Goal: Feedback & Contribution: Contribute content

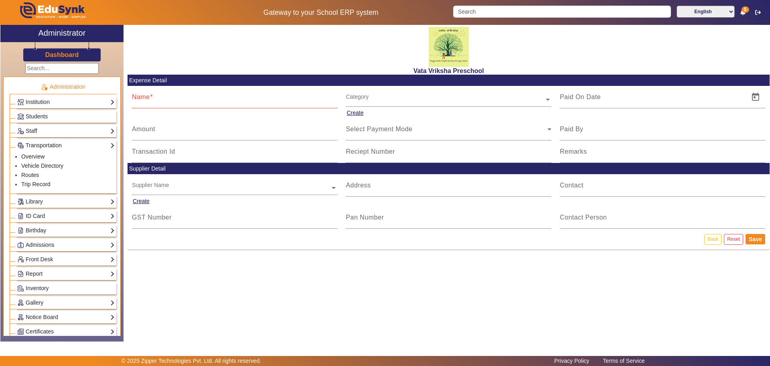
click at [255, 35] on div "Vata Vriksha Preschool" at bounding box center [448, 50] width 642 height 50
click at [338, 215] on mat-card-content "Supplier Detail Supplier Name Create Address Contact GST Number Pan Number Cont…" at bounding box center [448, 196] width 642 height 66
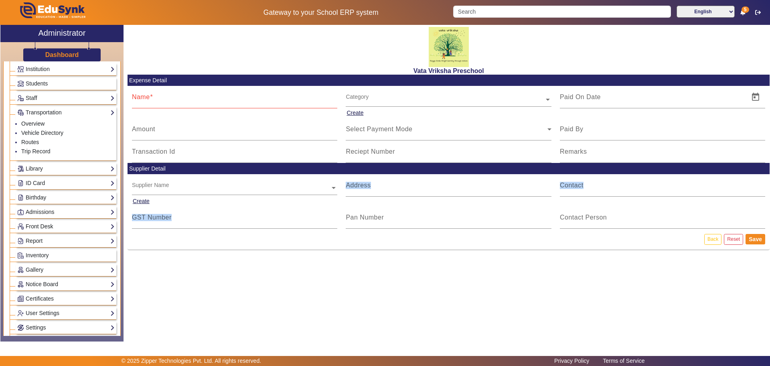
scroll to position [50, 0]
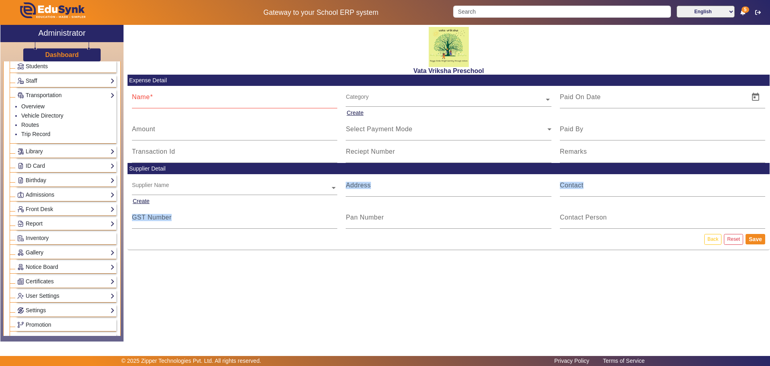
click at [63, 253] on link "Gallery" at bounding box center [65, 252] width 97 height 9
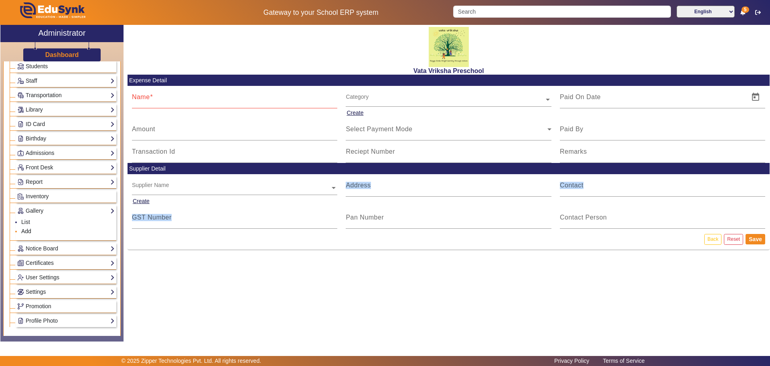
click at [30, 231] on link "Add" at bounding box center [26, 231] width 10 height 6
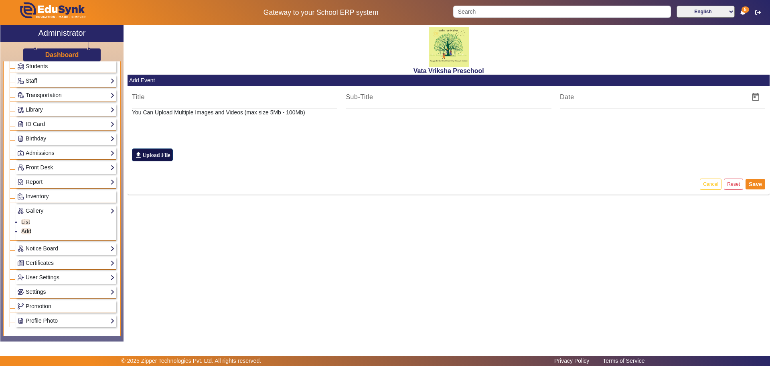
click at [160, 154] on label "file_upload Upload File" at bounding box center [152, 154] width 41 height 13
click at [0, 0] on input "file_upload Upload File" at bounding box center [0, 0] width 0 height 0
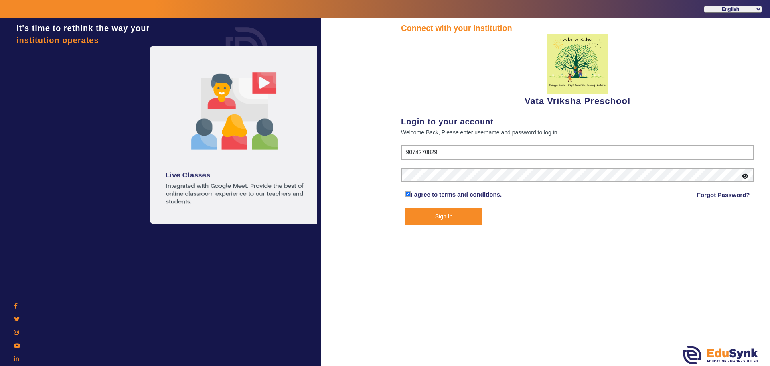
click at [462, 215] on button "Sign In" at bounding box center [443, 216] width 77 height 16
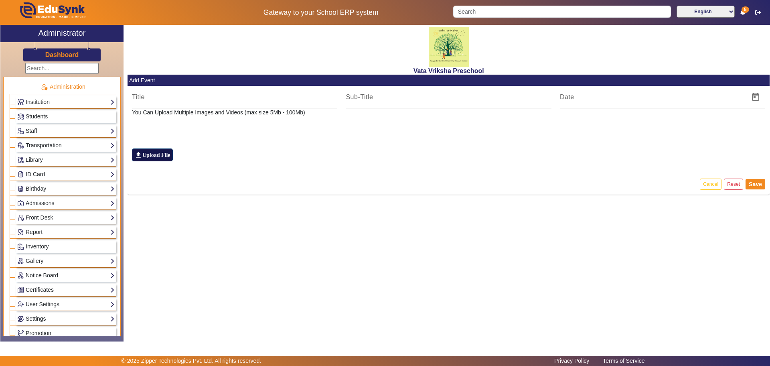
click at [160, 151] on label "file_upload Upload File" at bounding box center [152, 154] width 41 height 13
click at [0, 0] on input "file_upload Upload File" at bounding box center [0, 0] width 0 height 0
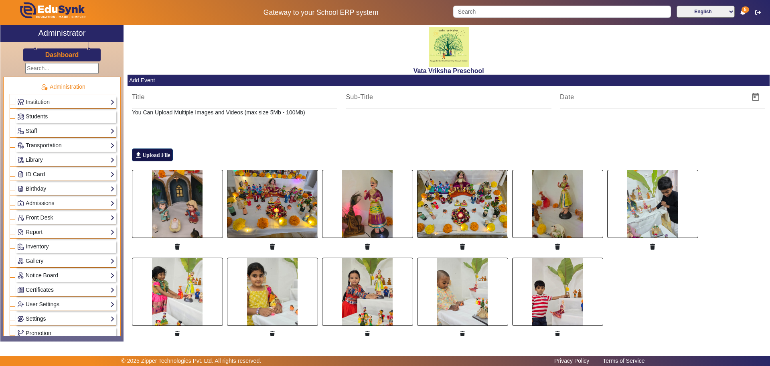
click at [145, 152] on label "file_upload Upload File" at bounding box center [152, 154] width 41 height 13
click at [0, 0] on input "file_upload Upload File" at bounding box center [0, 0] width 0 height 0
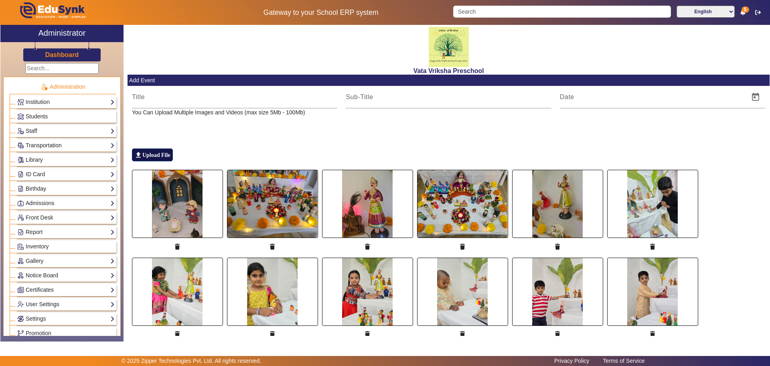
click at [153, 154] on label "file_upload Upload File" at bounding box center [152, 154] width 41 height 13
click at [0, 0] on input "file_upload Upload File" at bounding box center [0, 0] width 0 height 0
click at [155, 98] on input at bounding box center [235, 97] width 206 height 10
click at [141, 99] on input at bounding box center [235, 97] width 206 height 10
type input "d"
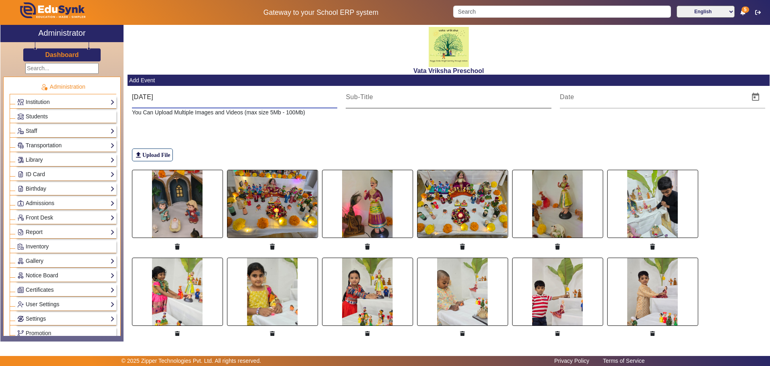
type input "[DATE]"
click at [353, 96] on input at bounding box center [449, 97] width 206 height 10
click at [444, 96] on input "Celebration of [DATE]" at bounding box center [449, 97] width 206 height 10
type input "Celebration of [DATE]"
click at [751, 96] on span "Open calendar" at bounding box center [755, 96] width 19 height 19
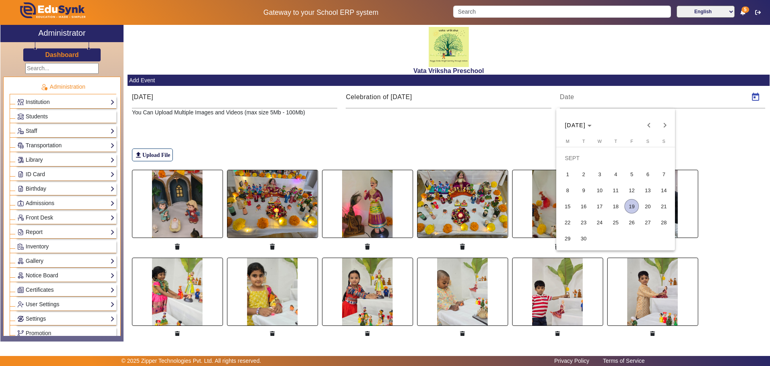
click at [631, 204] on span "19" at bounding box center [631, 206] width 14 height 14
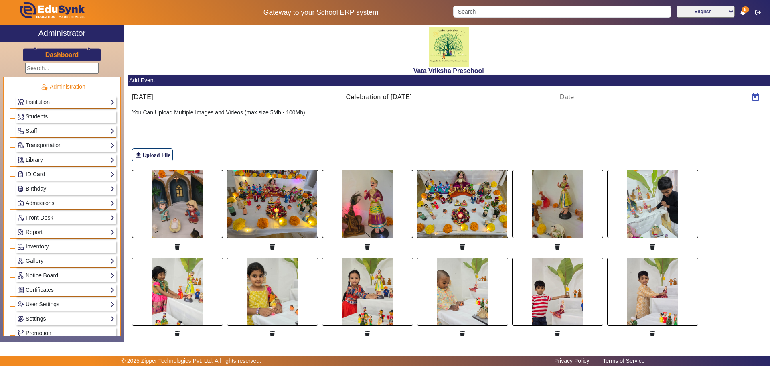
type input "[DATE]"
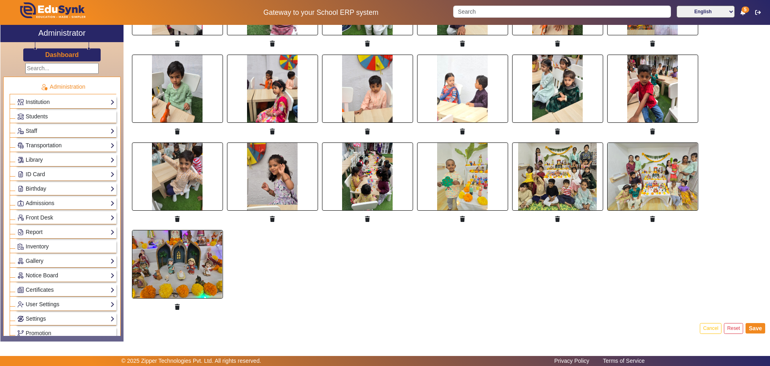
scroll to position [730, 0]
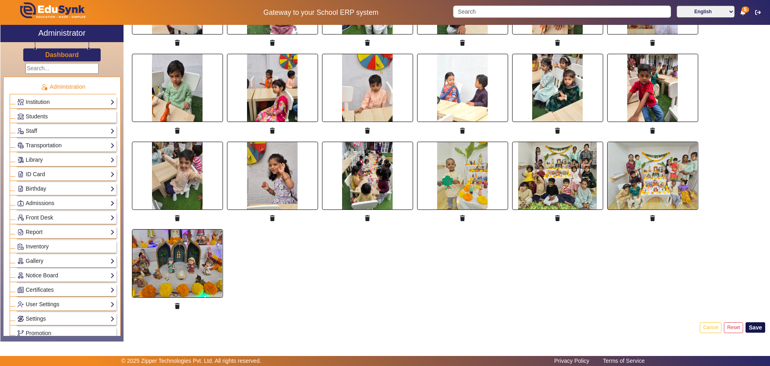
click at [753, 322] on button "Save" at bounding box center [755, 327] width 20 height 10
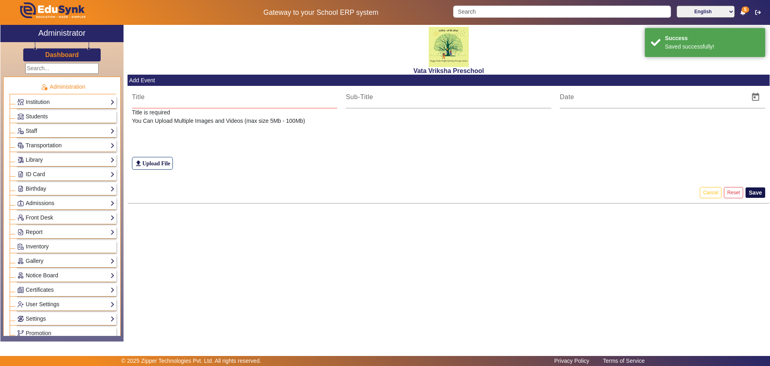
scroll to position [0, 0]
